Goal: Information Seeking & Learning: Check status

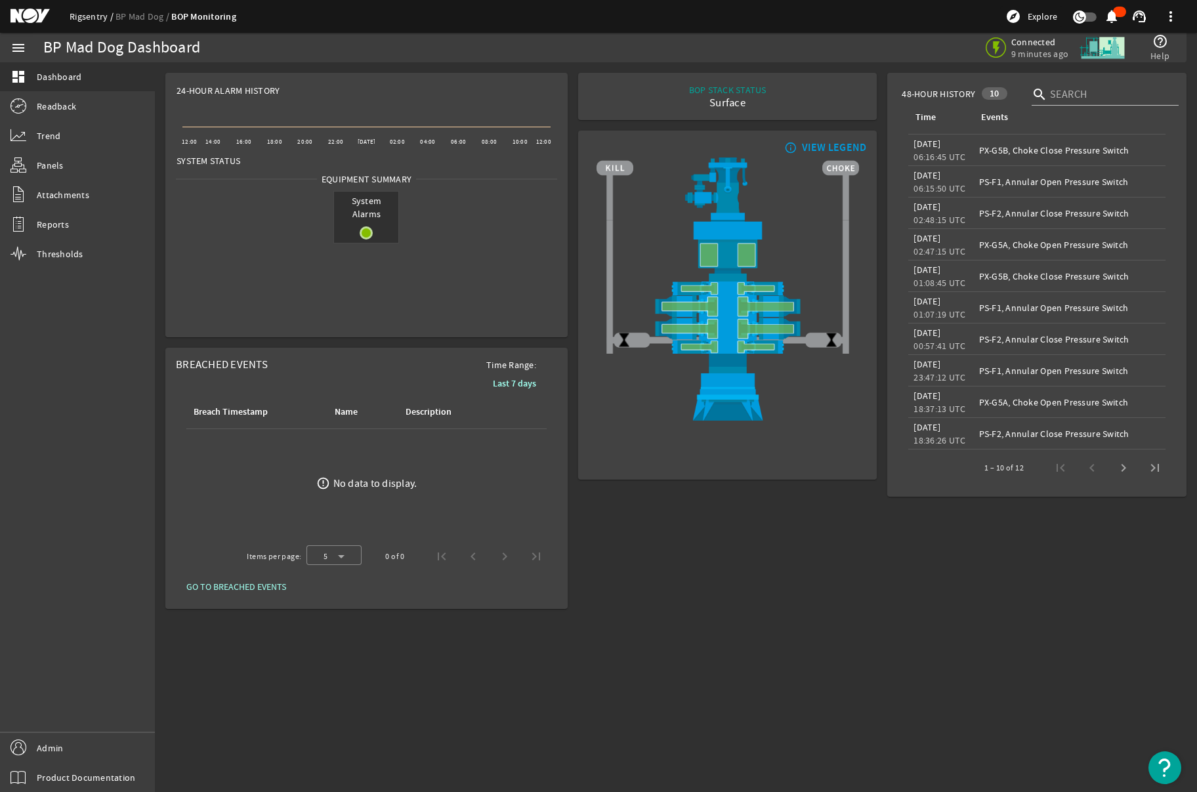
click at [83, 16] on link "Rigsentry" at bounding box center [93, 17] width 46 height 12
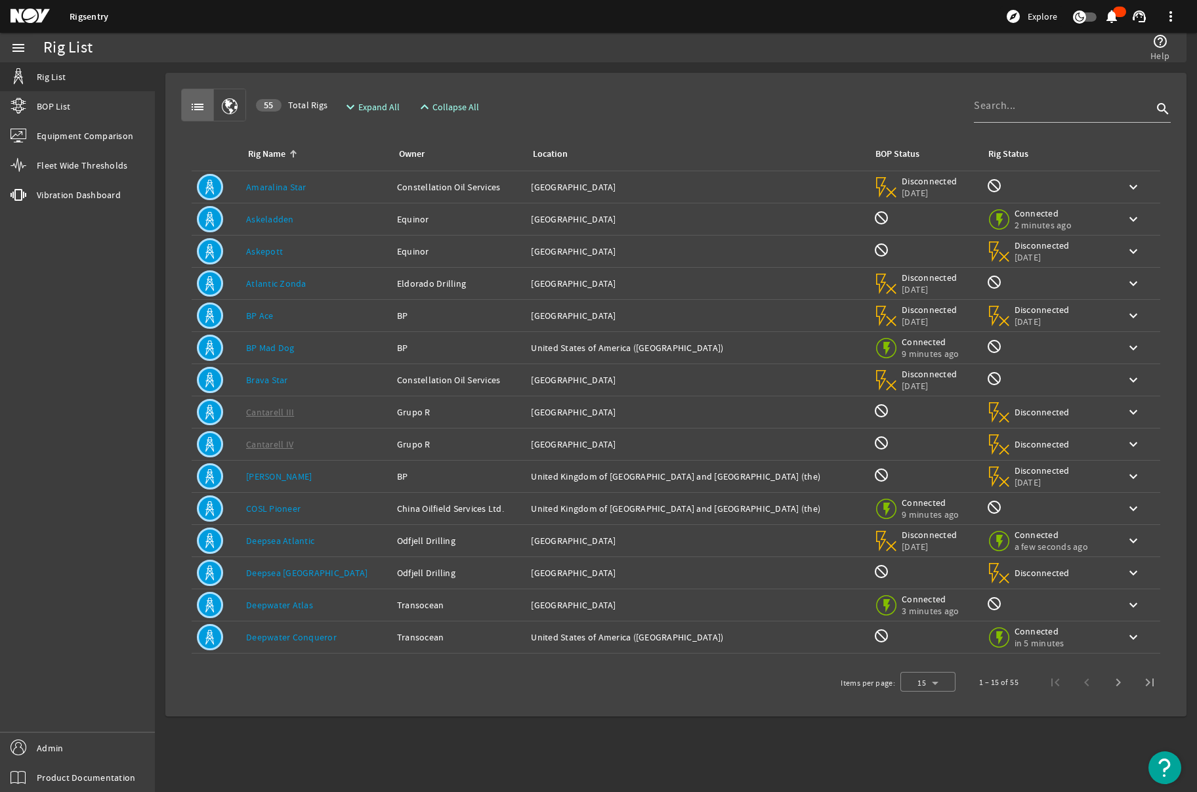
click at [275, 216] on link "Askeladden" at bounding box center [270, 219] width 48 height 12
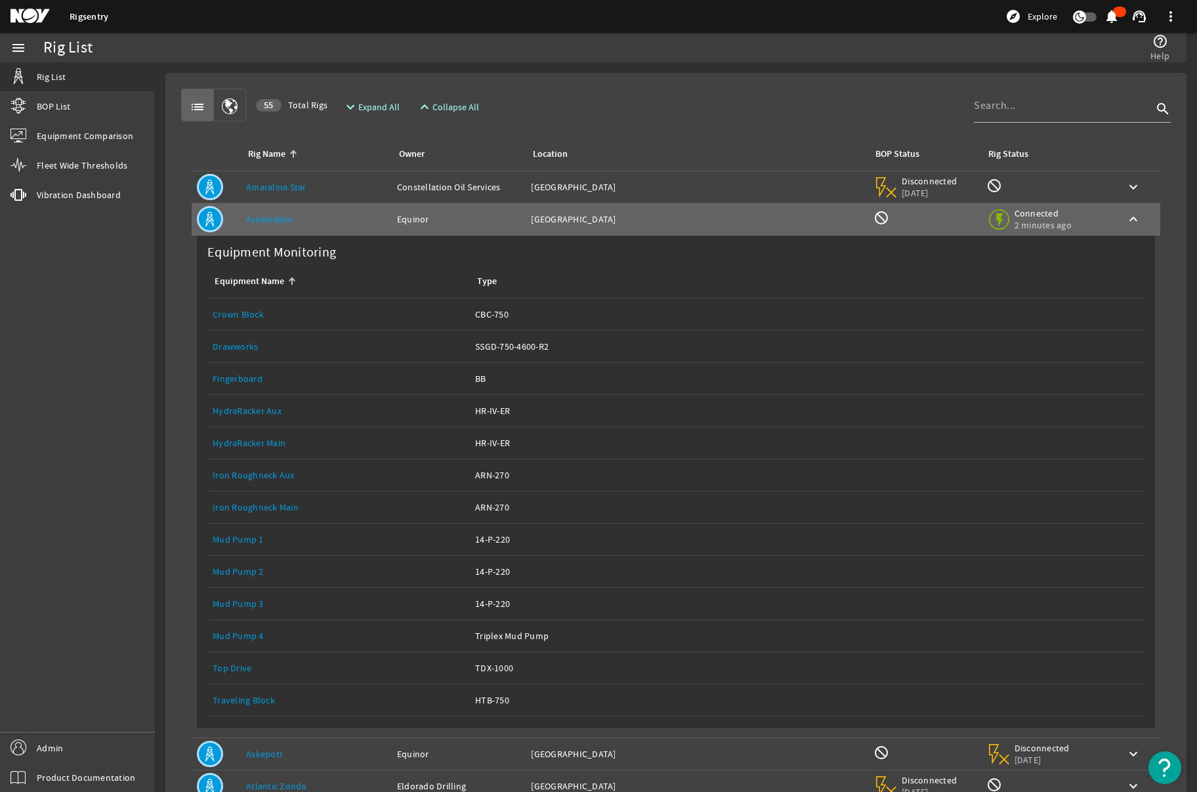
click at [238, 668] on link "Top Drive" at bounding box center [232, 668] width 39 height 12
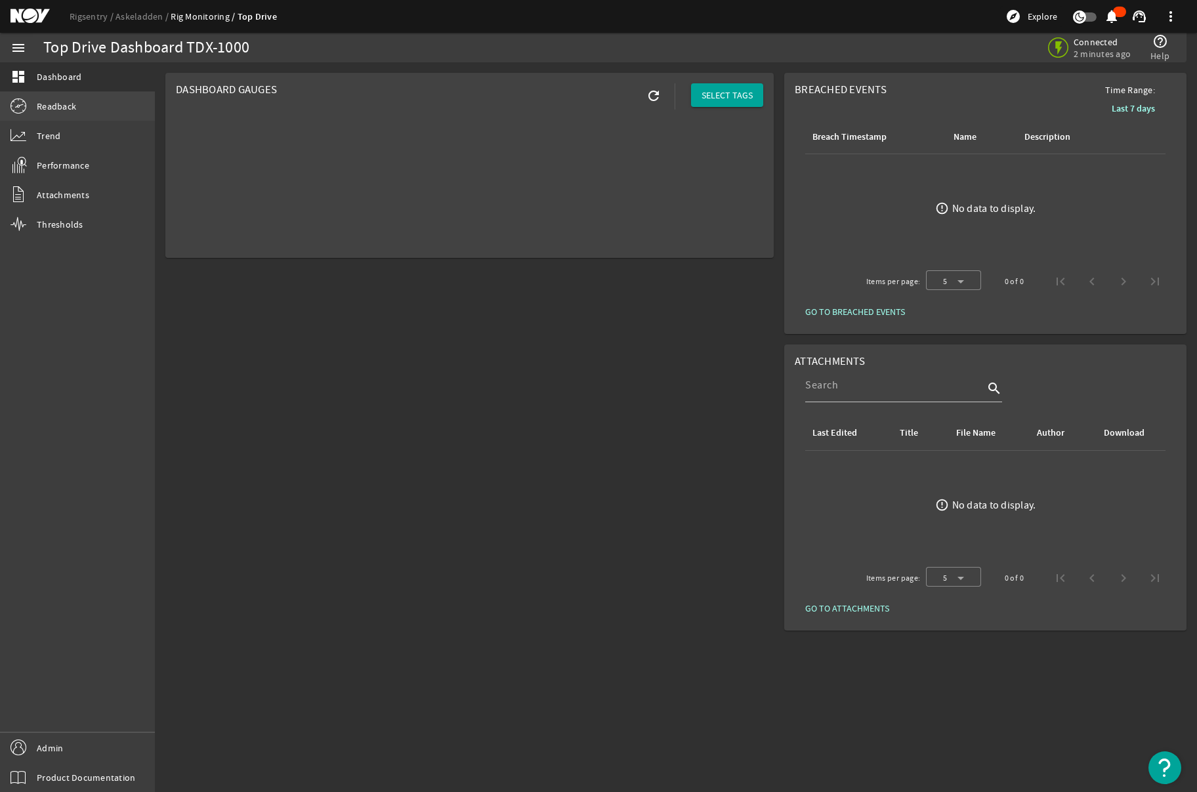
click at [45, 106] on span "Readback" at bounding box center [56, 106] width 39 height 13
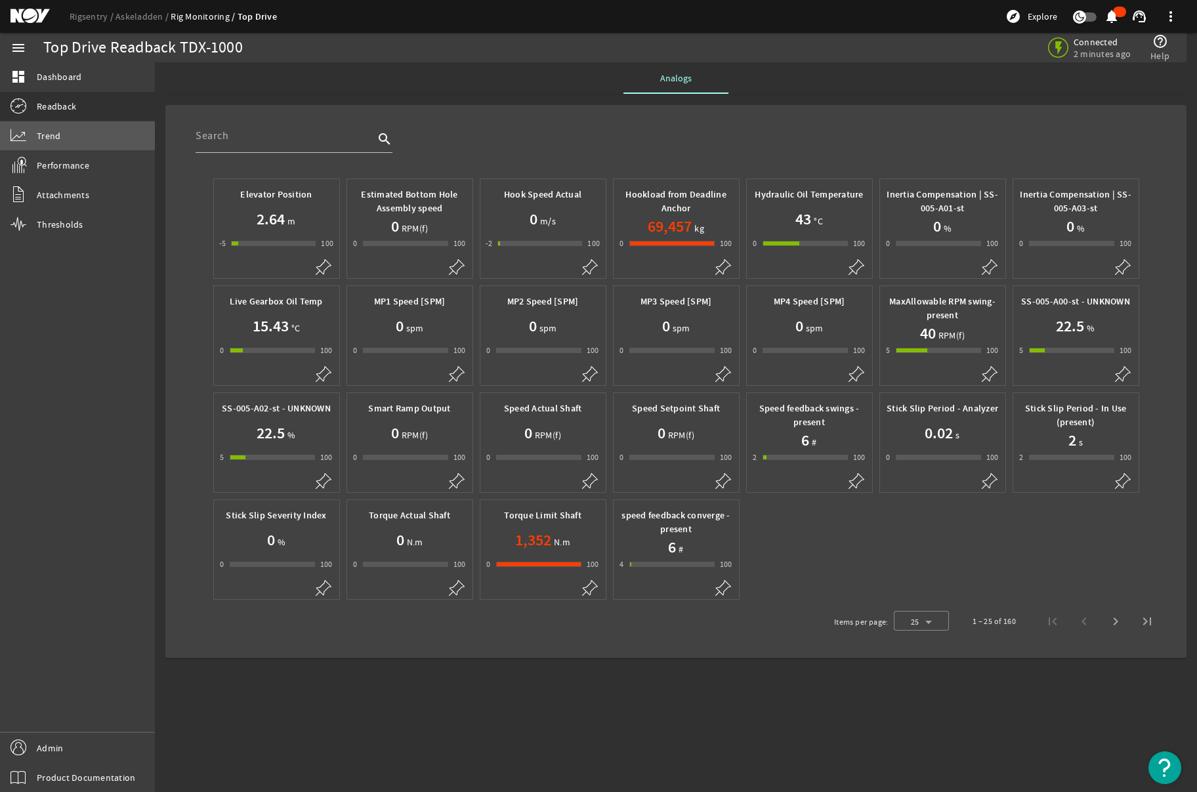
click at [37, 144] on link "Trend" at bounding box center [77, 135] width 155 height 29
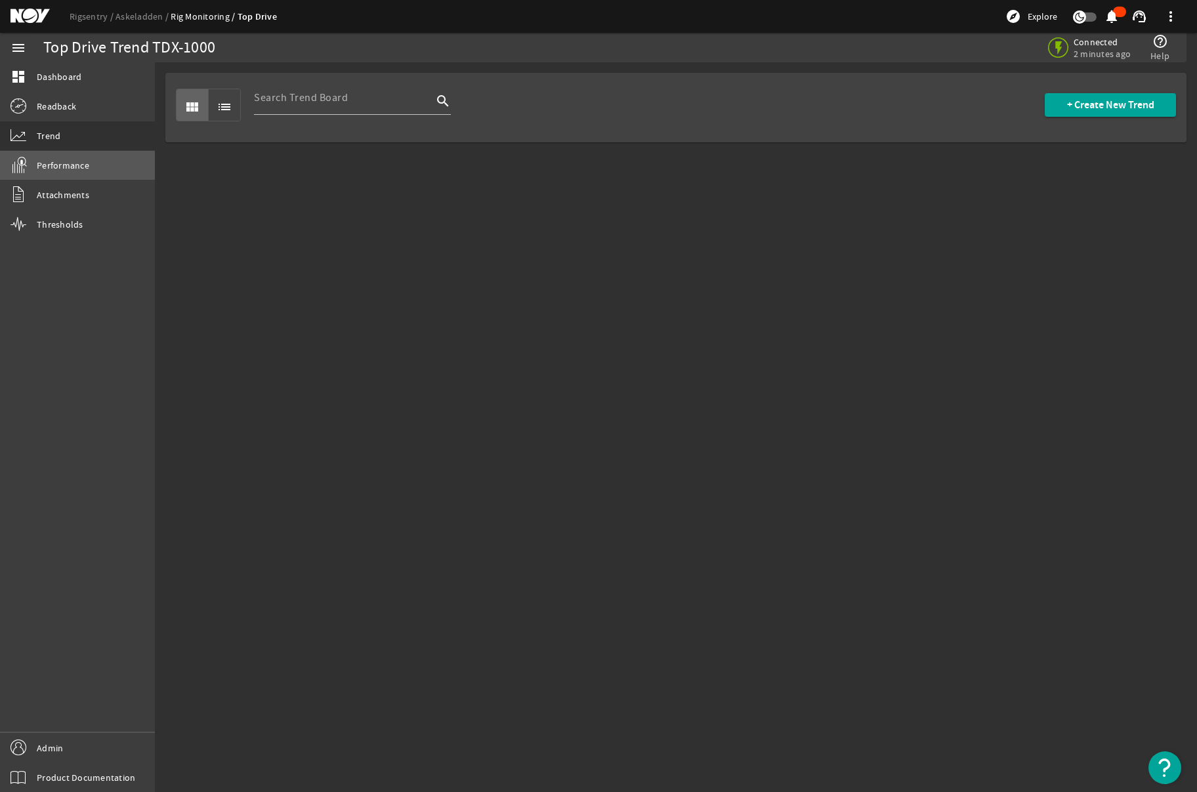
click at [37, 161] on span "Performance" at bounding box center [63, 165] width 53 height 13
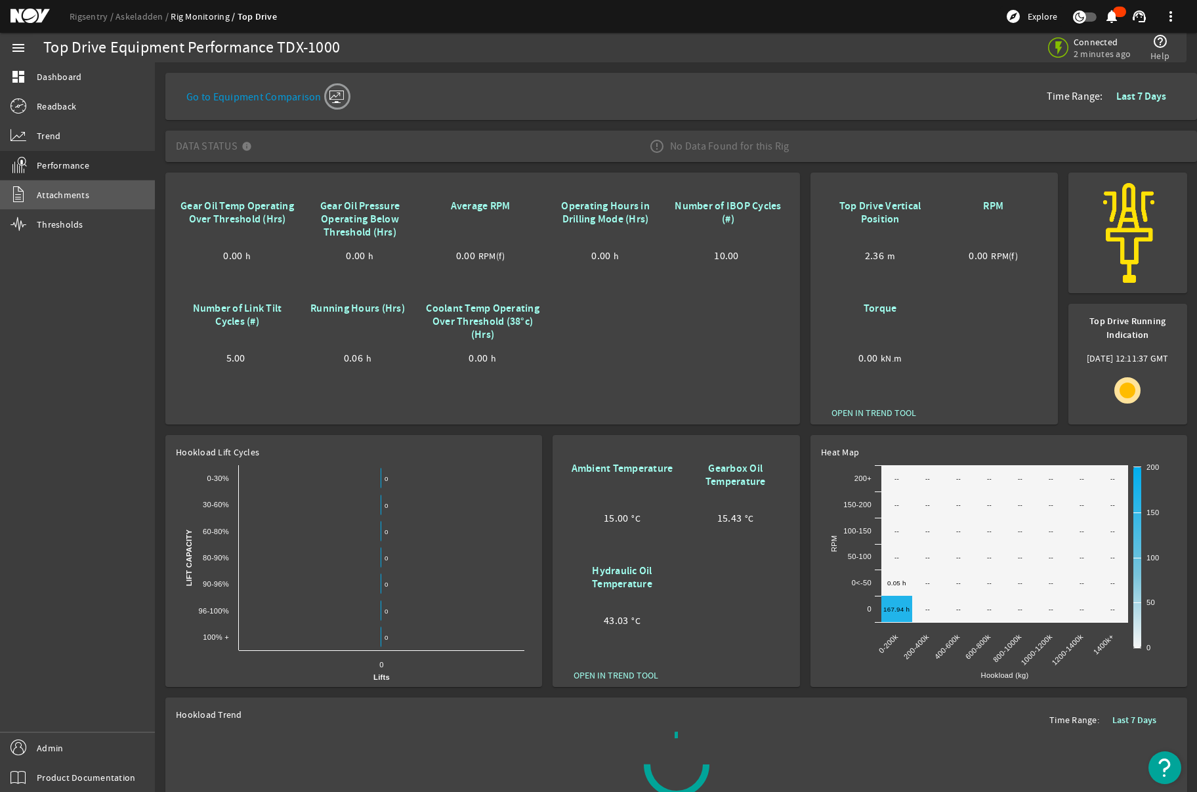
click at [52, 192] on span "Attachments" at bounding box center [63, 194] width 53 height 13
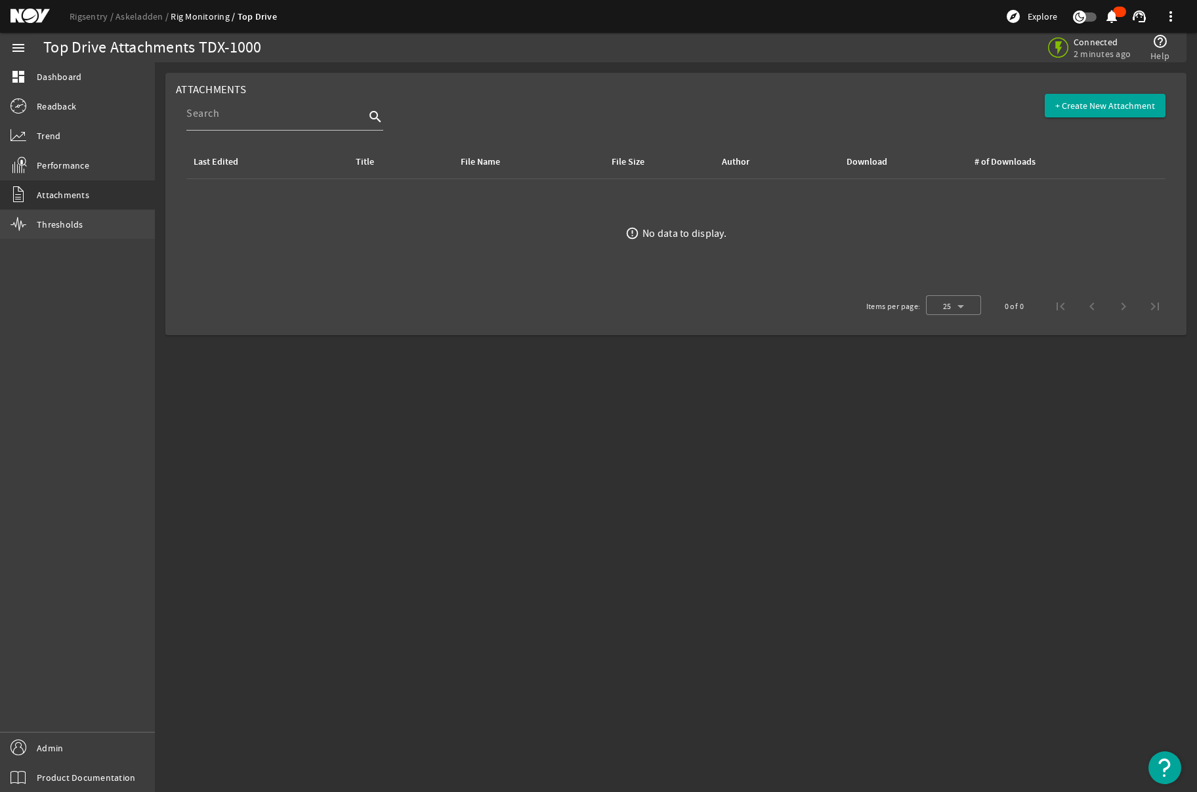
click at [60, 230] on span "Thresholds" at bounding box center [60, 224] width 47 height 13
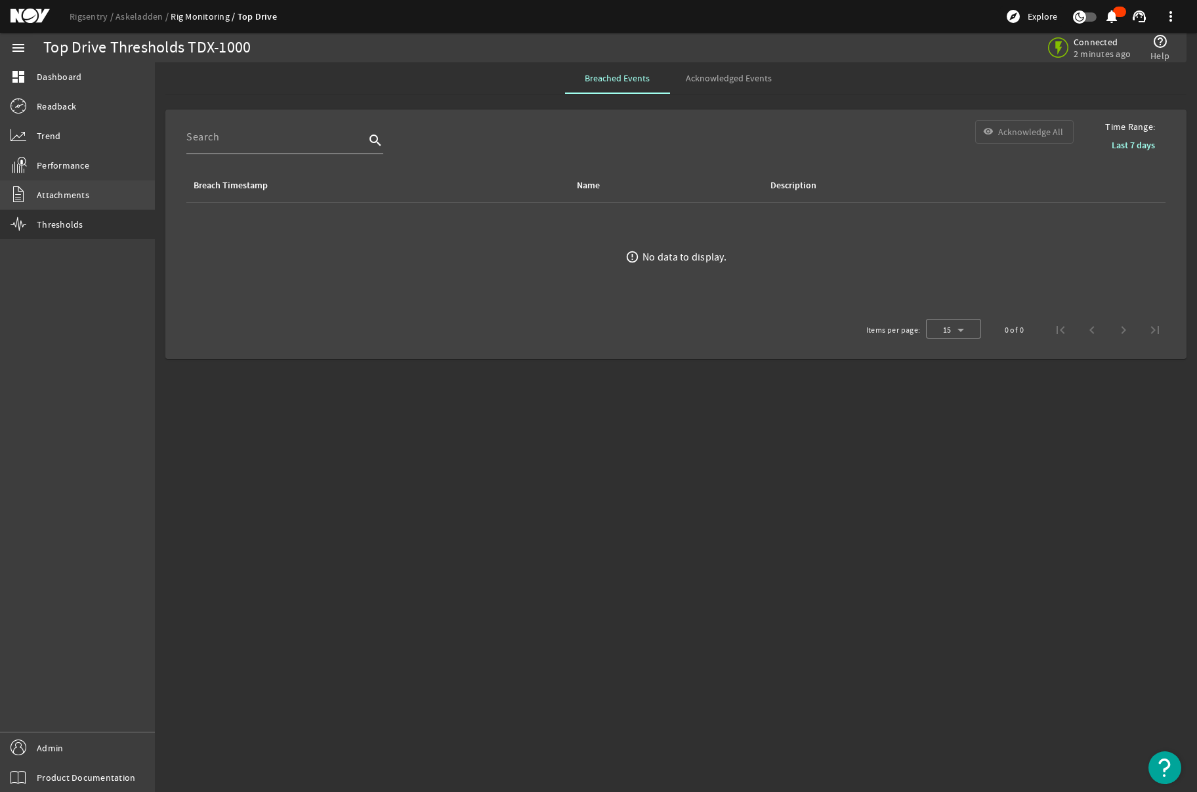
click at [47, 207] on link "Attachments" at bounding box center [77, 194] width 155 height 29
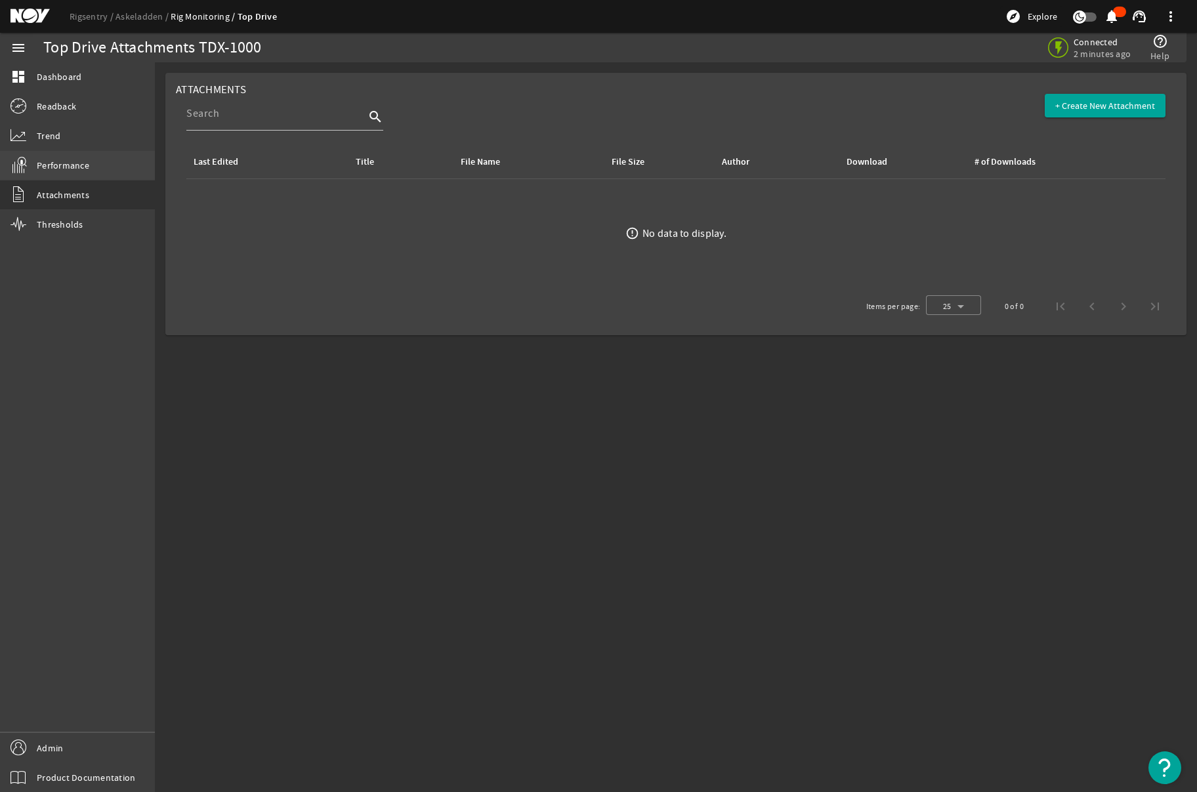
click at [44, 177] on link "Performance" at bounding box center [77, 165] width 155 height 29
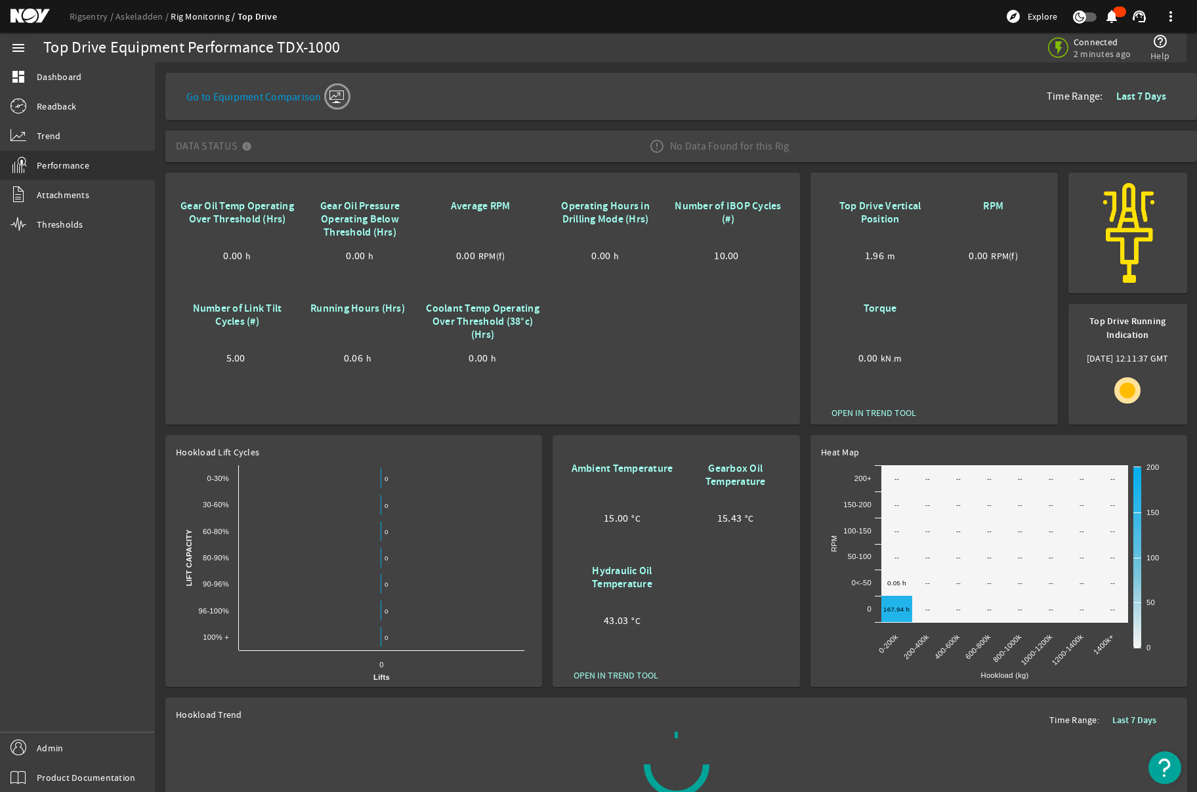
drag, startPoint x: 180, startPoint y: 207, endPoint x: 291, endPoint y: 216, distance: 111.2
click at [291, 216] on div "Gear Oil Temp Operating Over Threshold (Hrs)" at bounding box center [237, 225] width 116 height 50
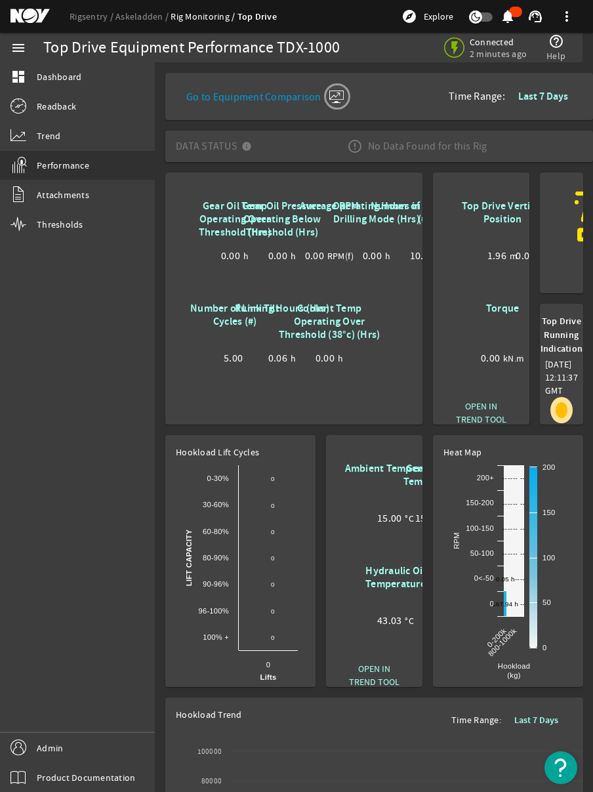
click at [75, 374] on div "menu dashboard Dashboard Readback Trend Performance Attachments Thresholds Admi…" at bounding box center [77, 412] width 155 height 759
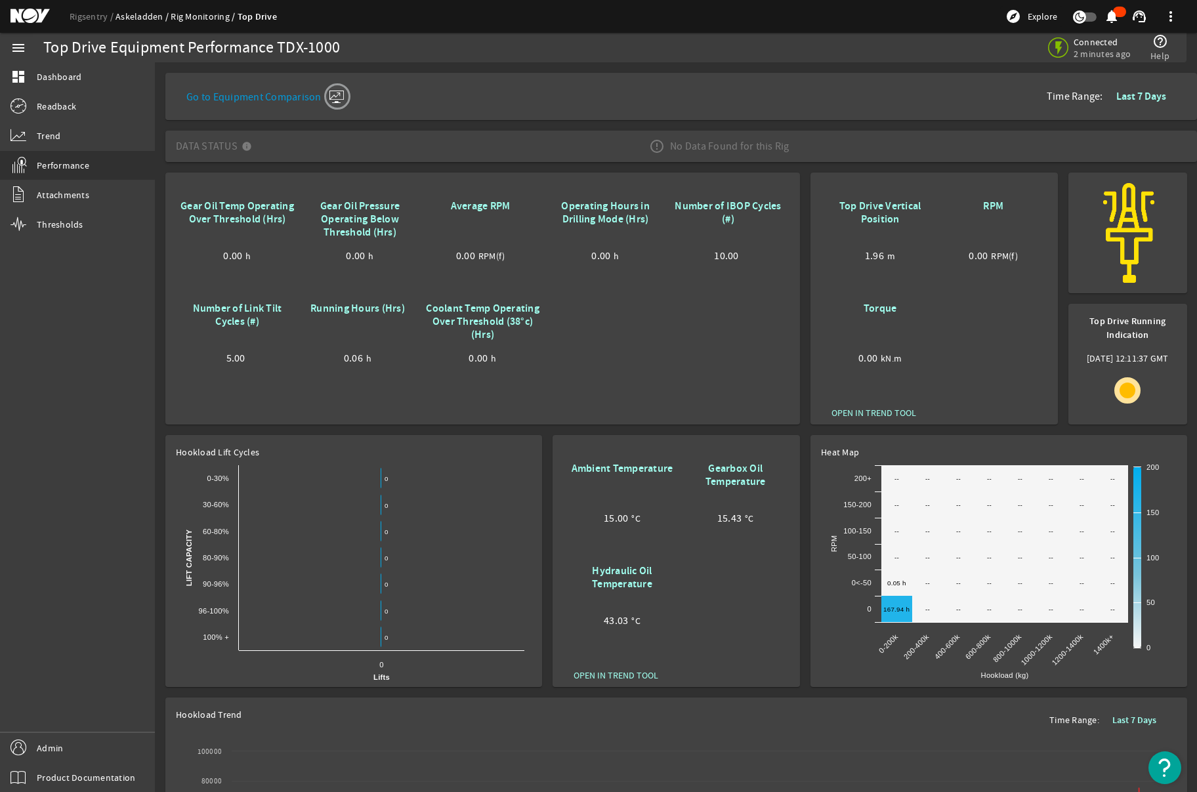
click at [126, 14] on link "Askeladden" at bounding box center [143, 17] width 55 height 12
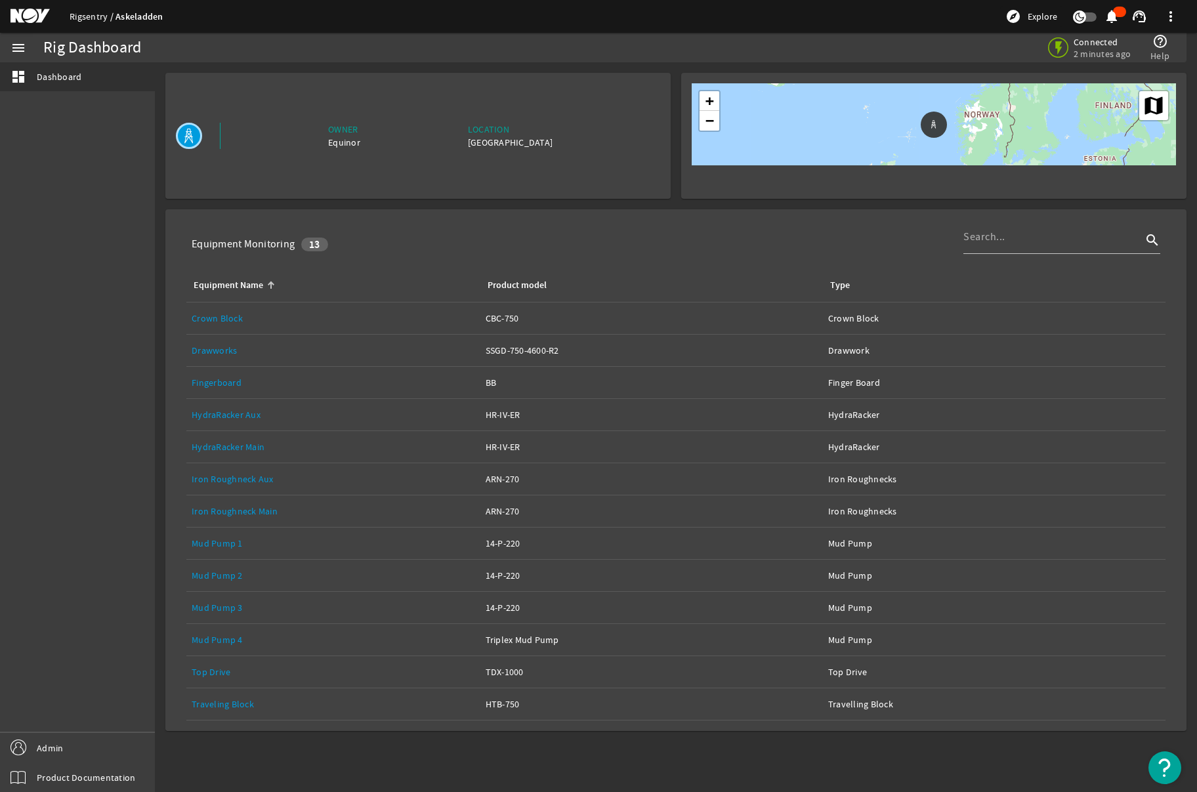
click at [80, 14] on link "Rigsentry" at bounding box center [93, 17] width 46 height 12
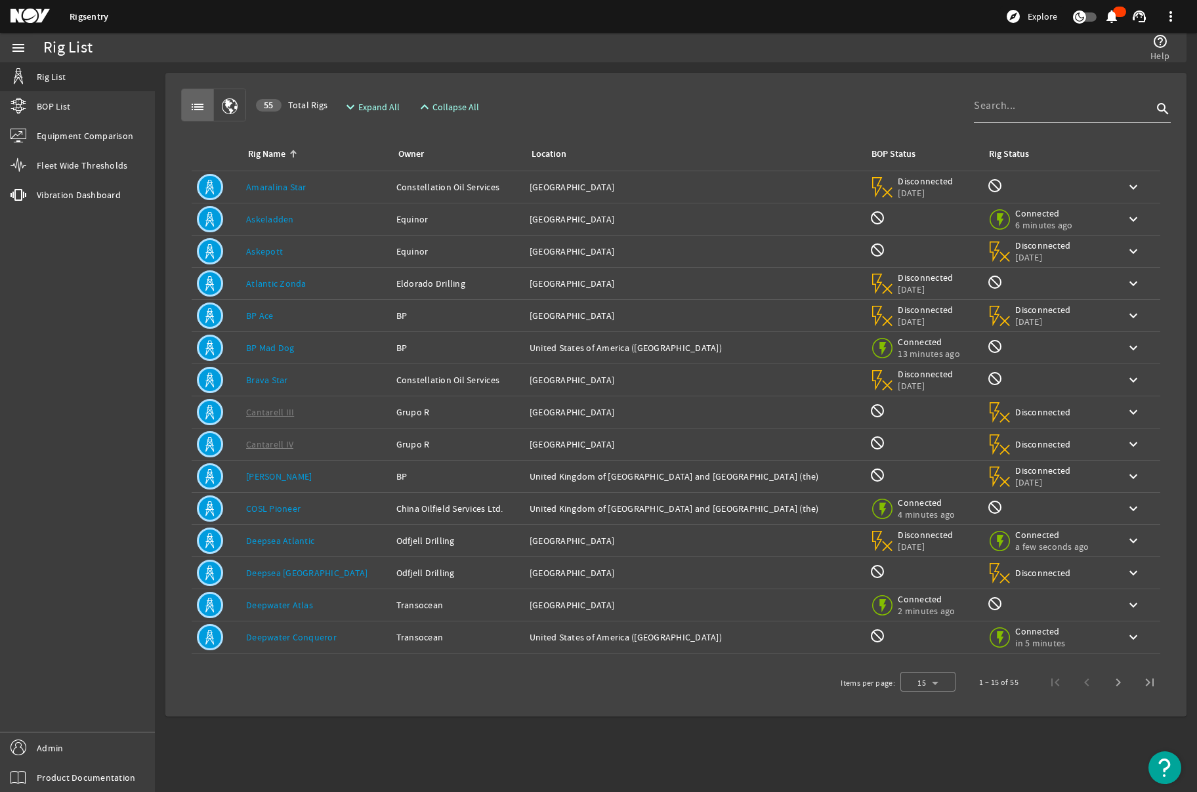
click at [37, 18] on mat-icon at bounding box center [40, 17] width 59 height 16
click at [721, 49] on div "help_outline Help" at bounding box center [894, 48] width 563 height 30
click at [28, 16] on mat-icon at bounding box center [40, 17] width 59 height 16
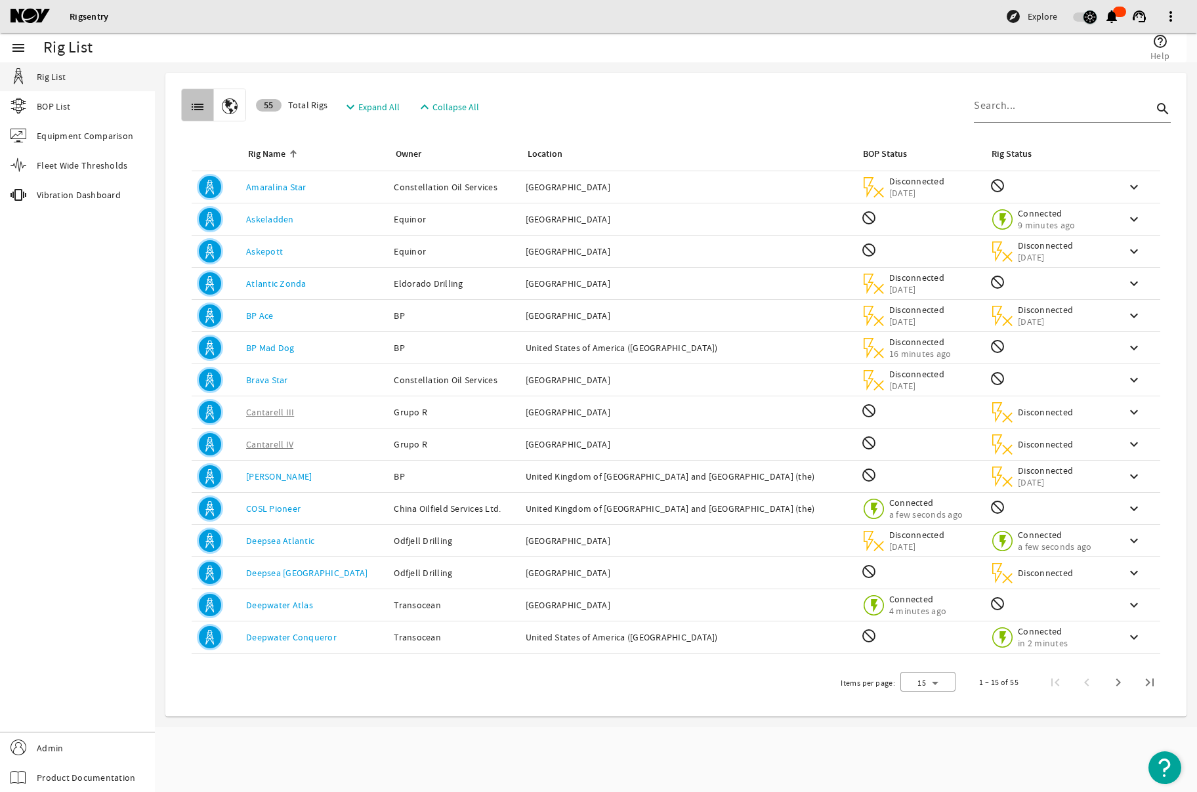
click at [32, 16] on mat-icon at bounding box center [40, 17] width 59 height 16
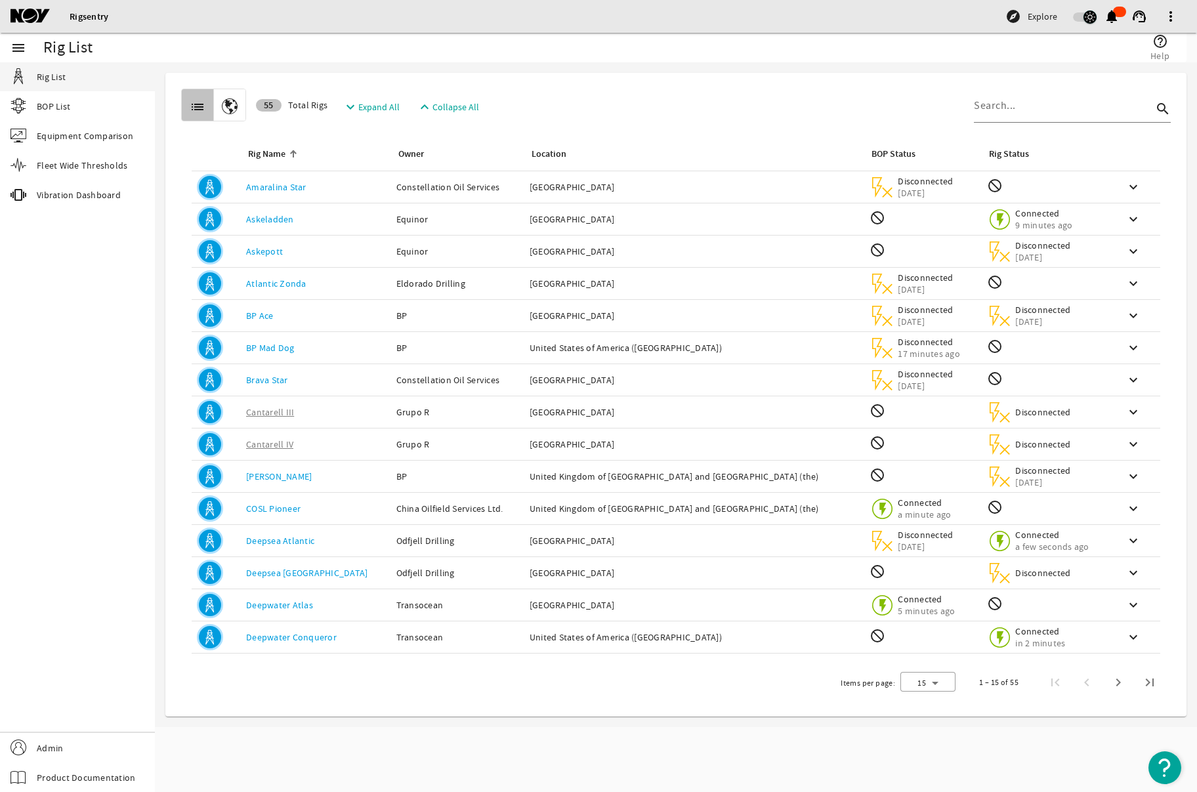
click at [654, 238] on td "Location: Norway" at bounding box center [694, 252] width 341 height 32
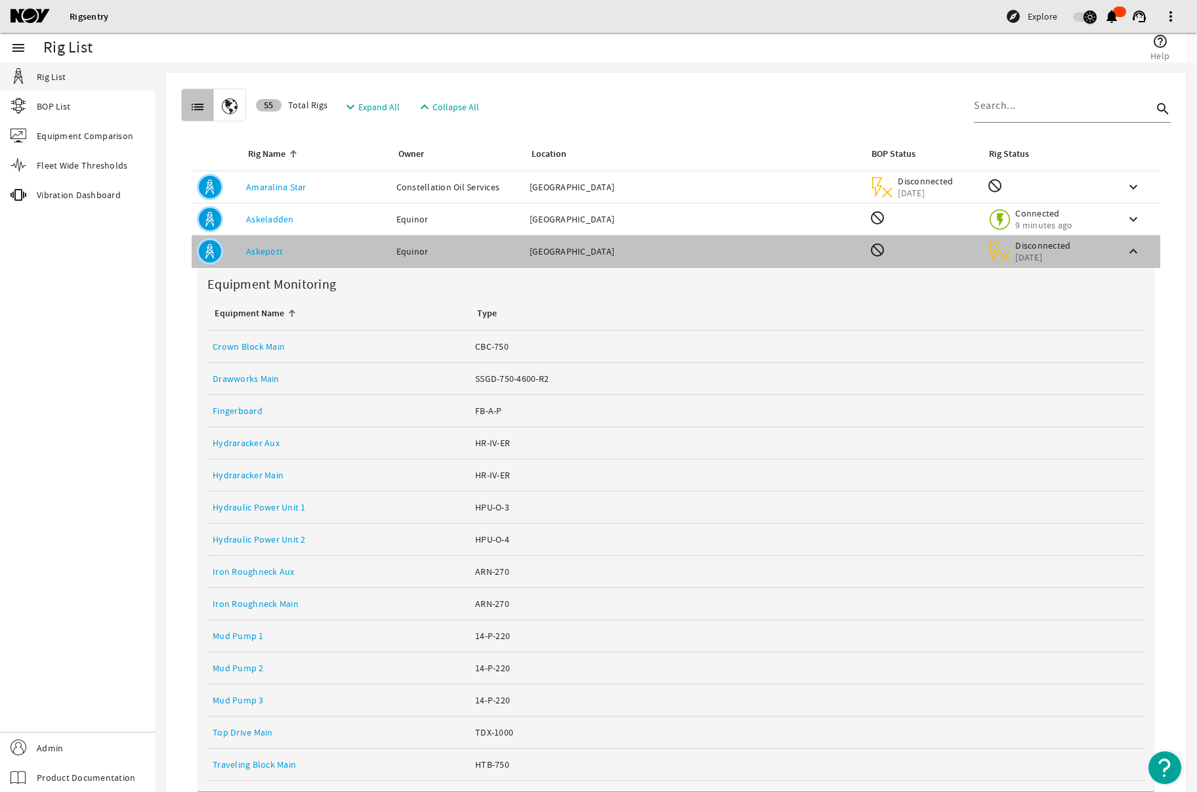
click at [238, 734] on link "Top Drive Main" at bounding box center [243, 732] width 60 height 12
